Goal: Task Accomplishment & Management: Use online tool/utility

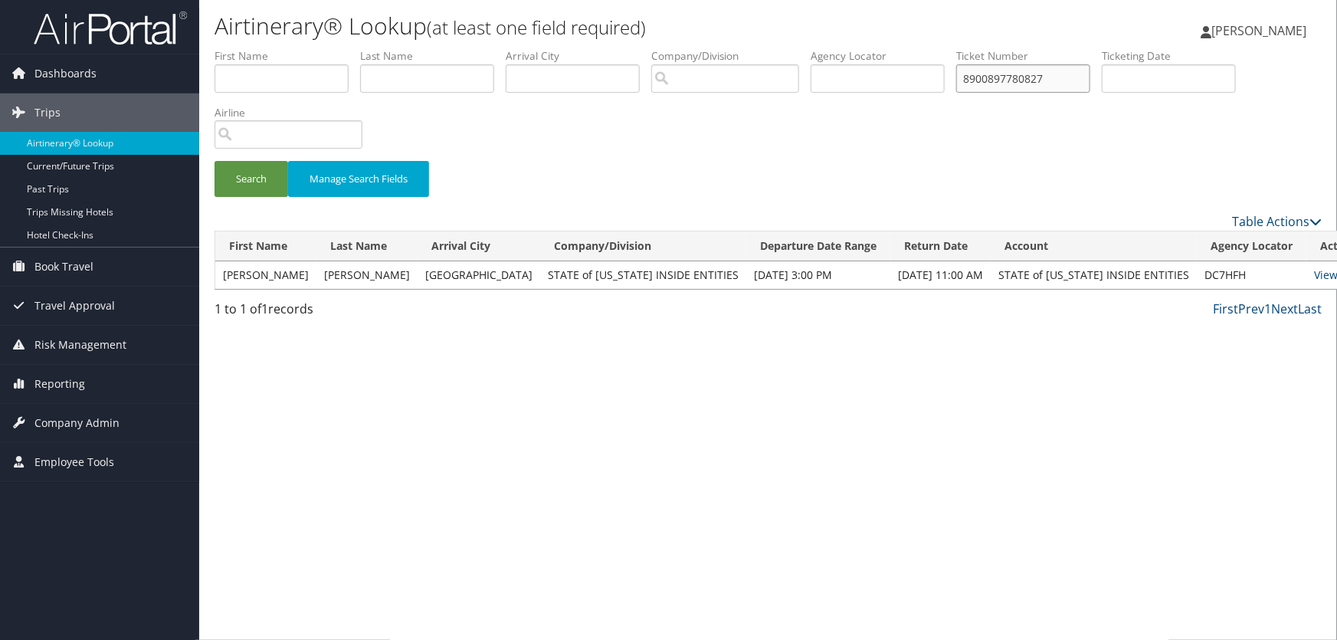
drag, startPoint x: 1064, startPoint y: 80, endPoint x: 310, endPoint y: 73, distance: 754.0
click at [314, 48] on ul "First Name Last Name Departure City Arrival City Company/Division Airport/City …" at bounding box center [768, 48] width 1107 height 0
paste input "951438"
type input "8900897951438"
click at [245, 179] on button "Search" at bounding box center [252, 179] width 74 height 36
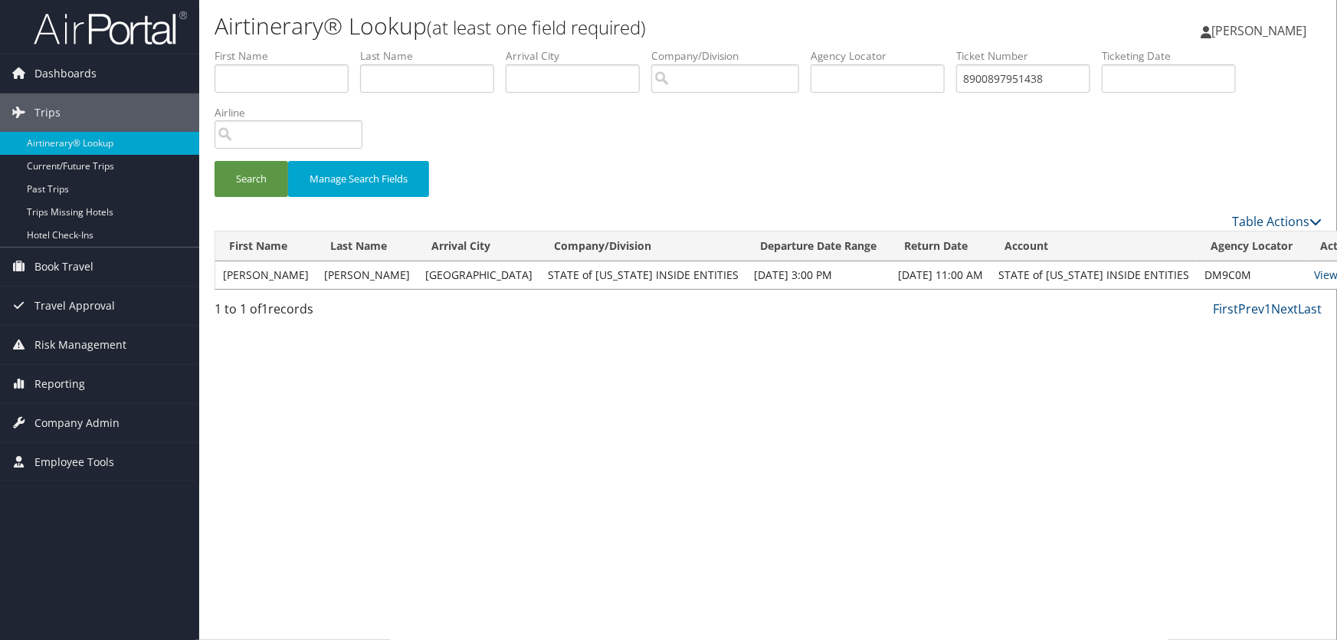
click at [1336, 274] on link "Email" at bounding box center [1358, 274] width 28 height 15
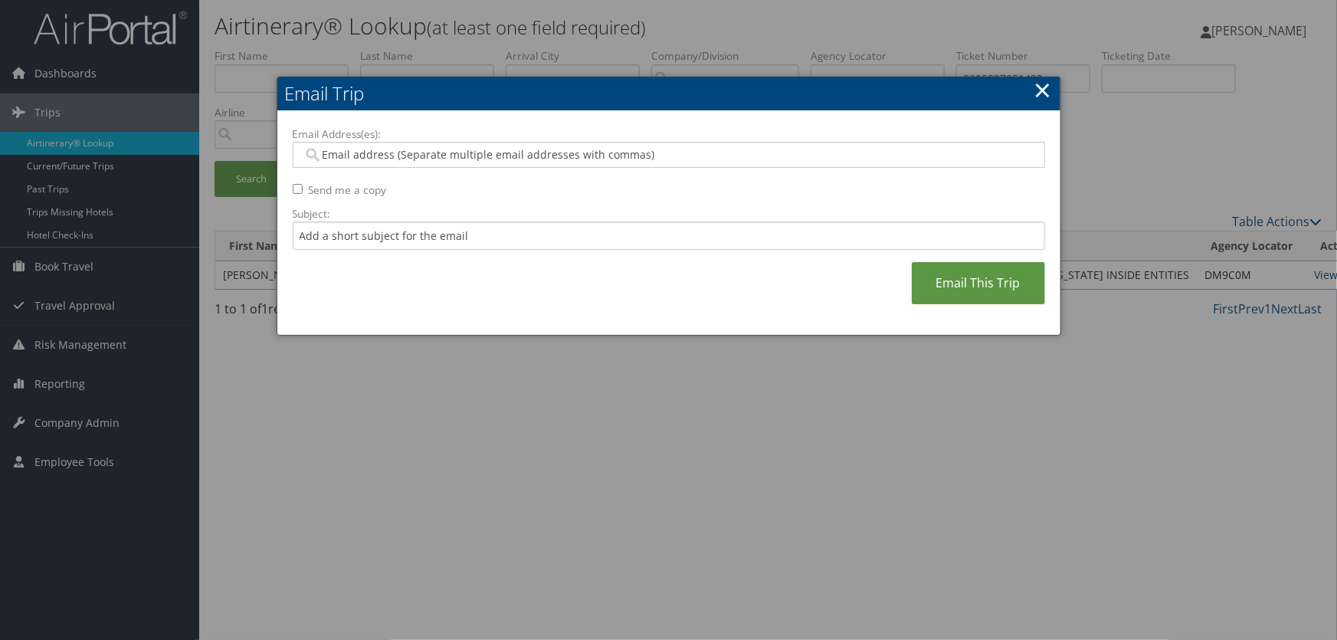
click at [494, 148] on input "Email Address(es):" at bounding box center [669, 154] width 732 height 15
type input "lfry"
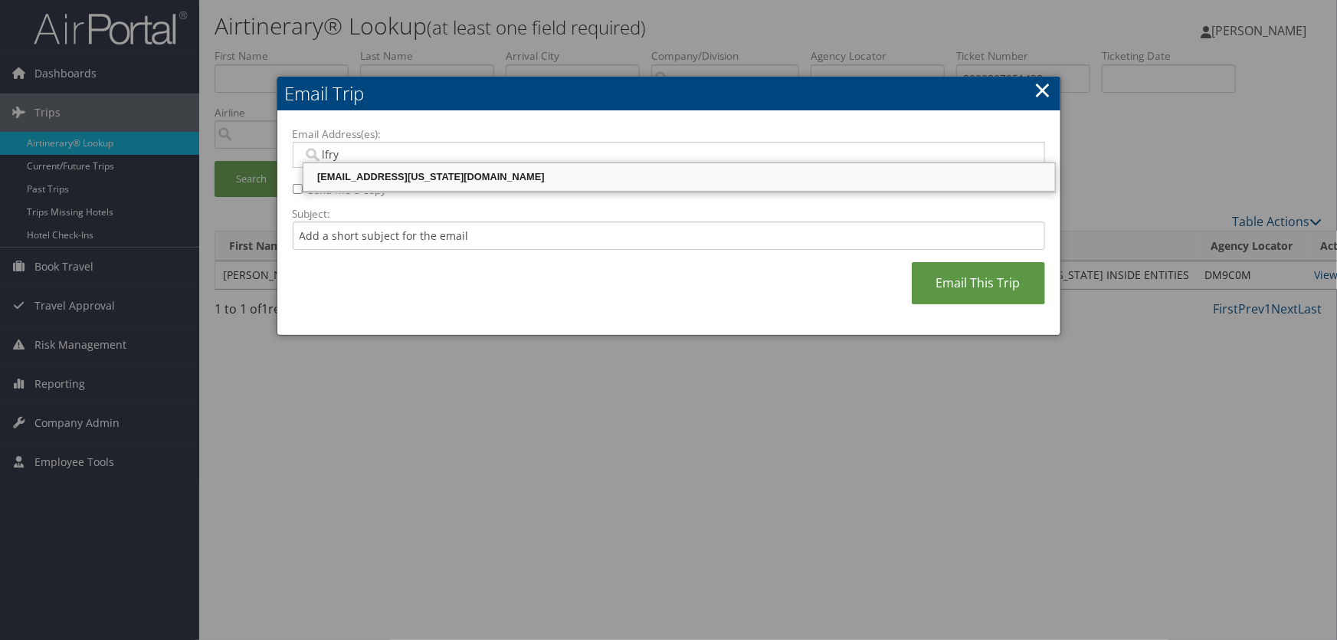
click at [402, 177] on div "[EMAIL_ADDRESS][US_STATE][DOMAIN_NAME]" at bounding box center [679, 176] width 747 height 15
type input "[EMAIL_ADDRESS][US_STATE][DOMAIN_NAME]"
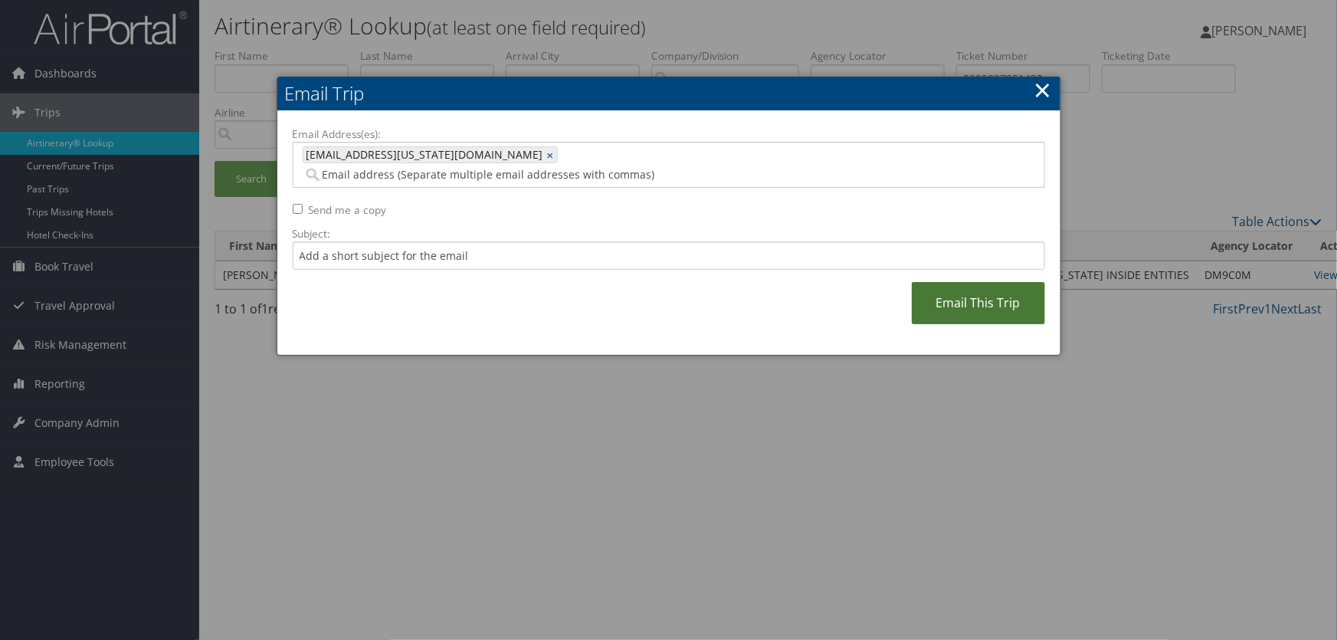
click at [996, 290] on link "Email This Trip" at bounding box center [978, 303] width 133 height 42
